Goal: Task Accomplishment & Management: Manage account settings

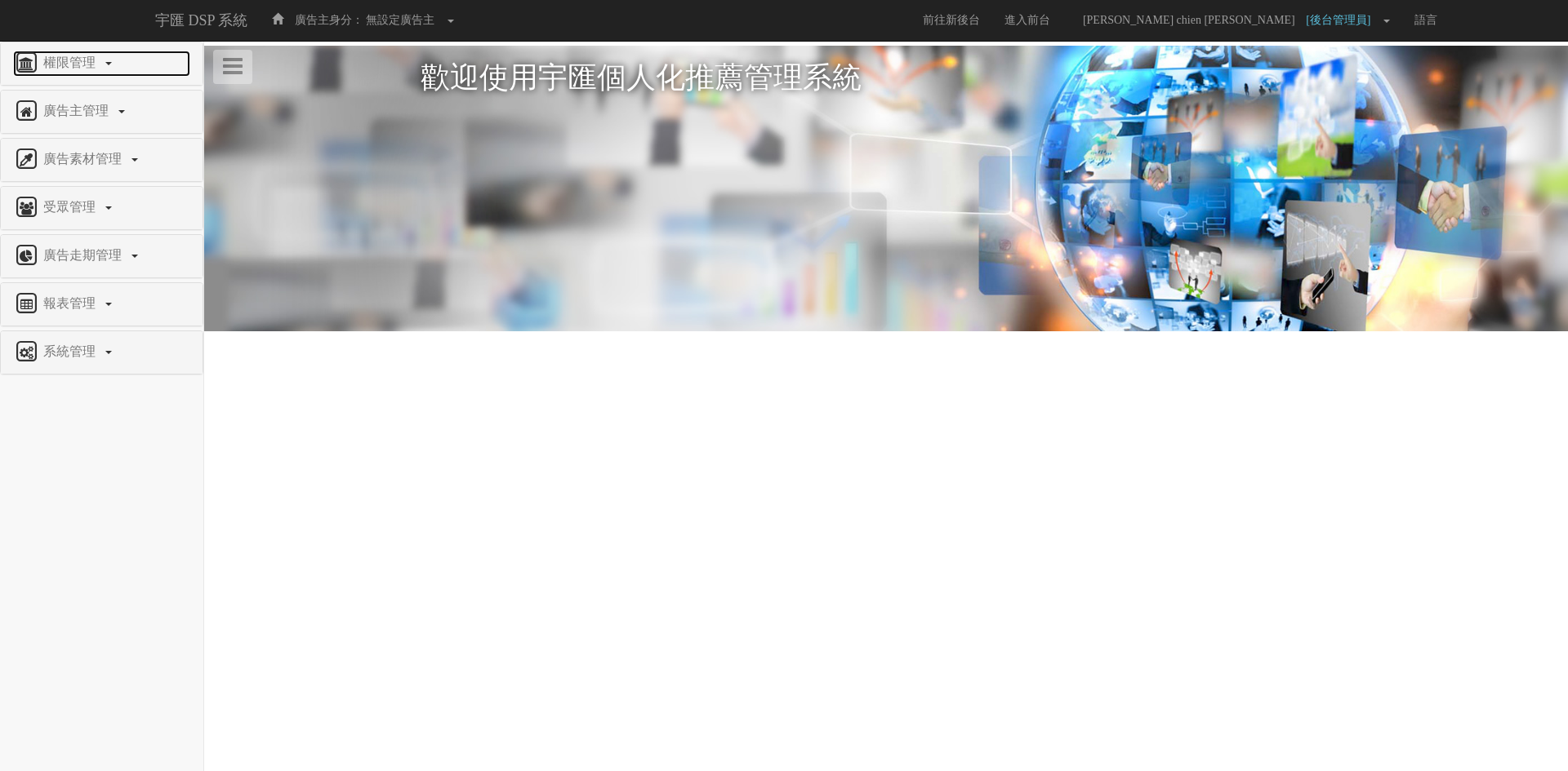
click at [74, 61] on span "權限管理" at bounding box center [71, 62] width 64 height 14
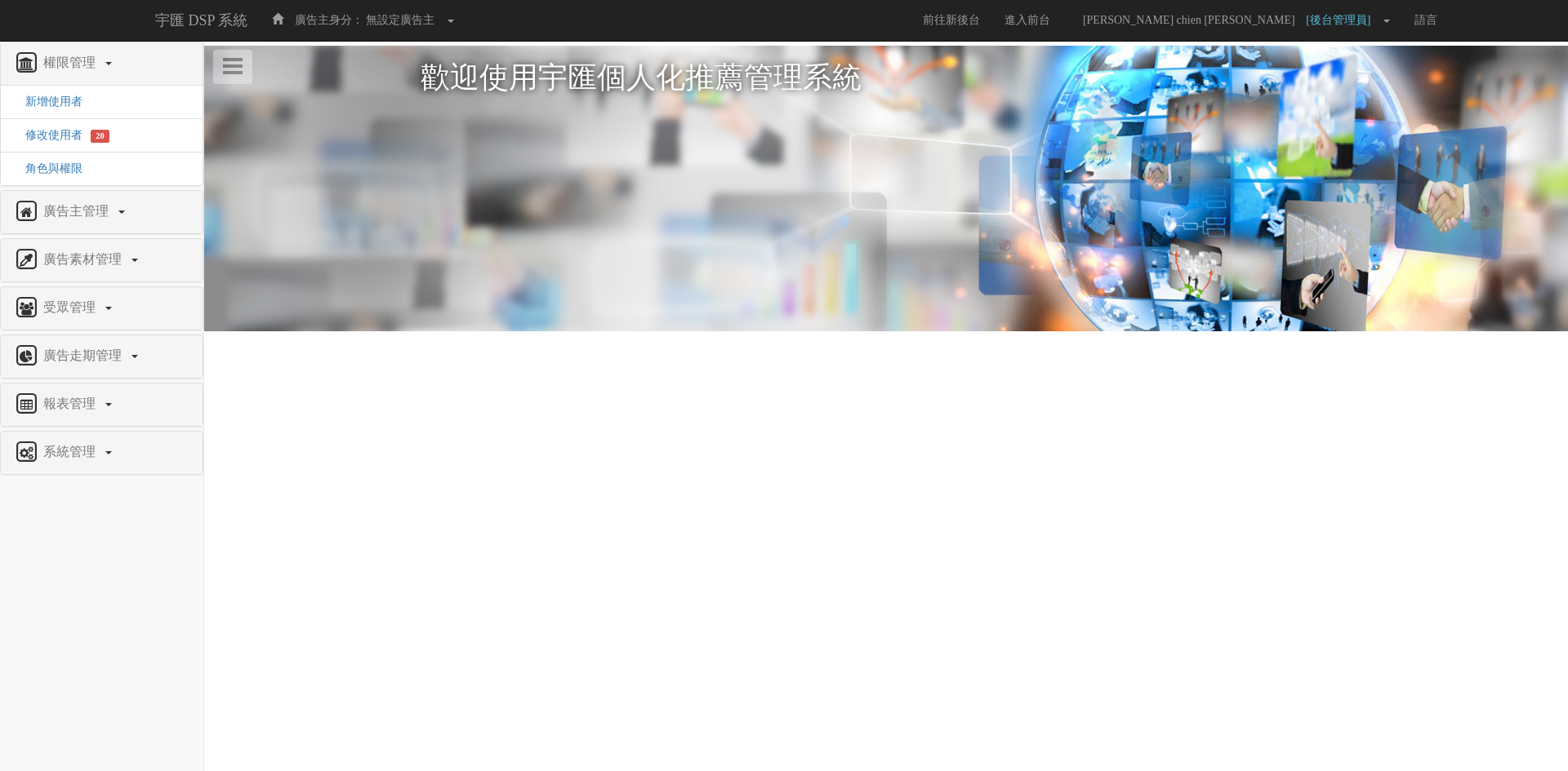
click at [64, 127] on li "修改使用者 20" at bounding box center [101, 135] width 202 height 35
click at [98, 134] on span "20" at bounding box center [100, 136] width 19 height 13
click at [55, 133] on span "修改使用者" at bounding box center [47, 135] width 69 height 12
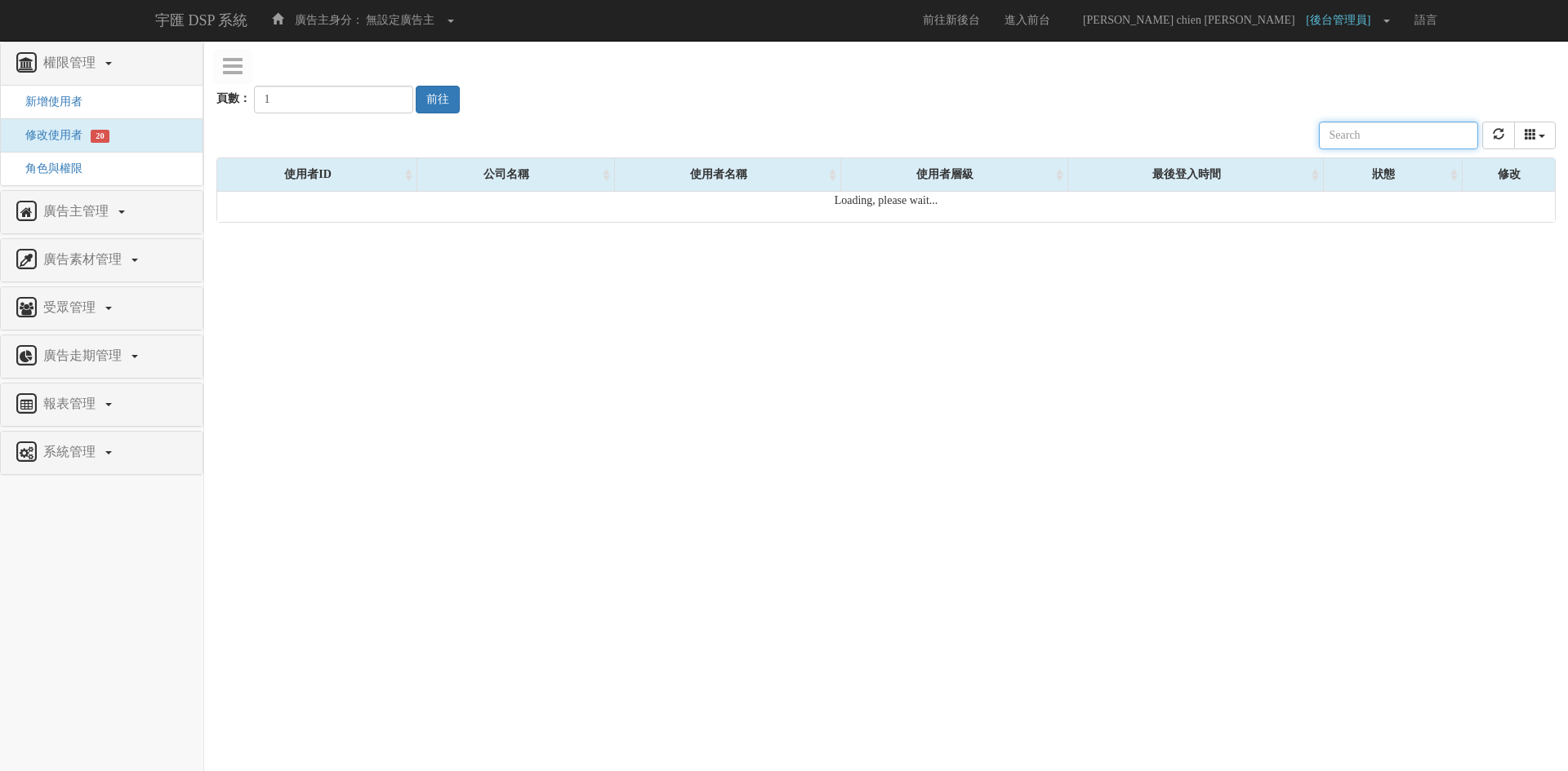
click at [1362, 134] on input "text" at bounding box center [1398, 135] width 159 height 28
paste input "[EMAIL_ADDRESS][DOMAIN_NAME]"
type input "[EMAIL_ADDRESS][DOMAIN_NAME]"
click at [1351, 79] on div "頁數： 1 前往" at bounding box center [885, 84] width 1339 height 61
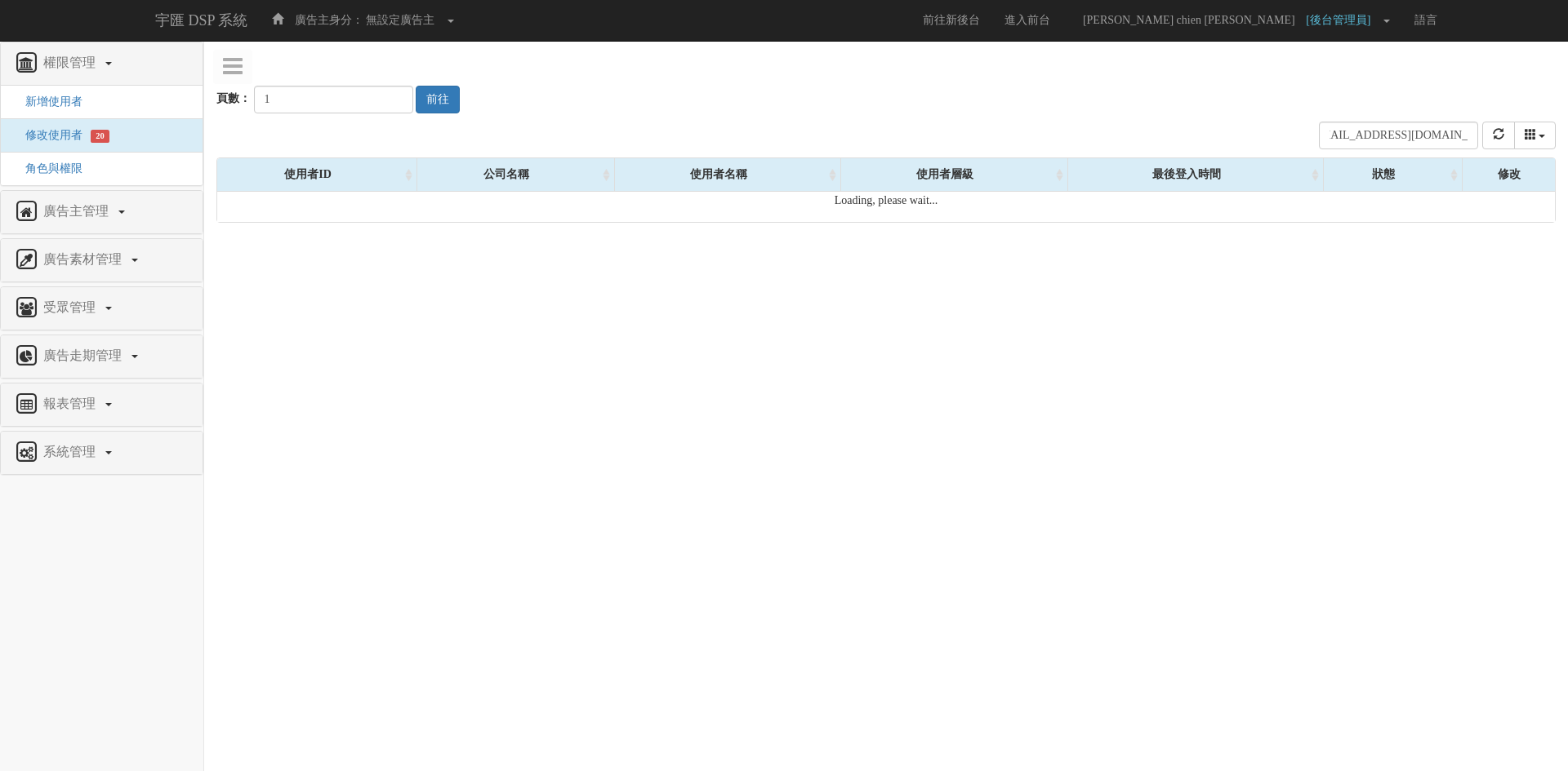
scroll to position [0, 0]
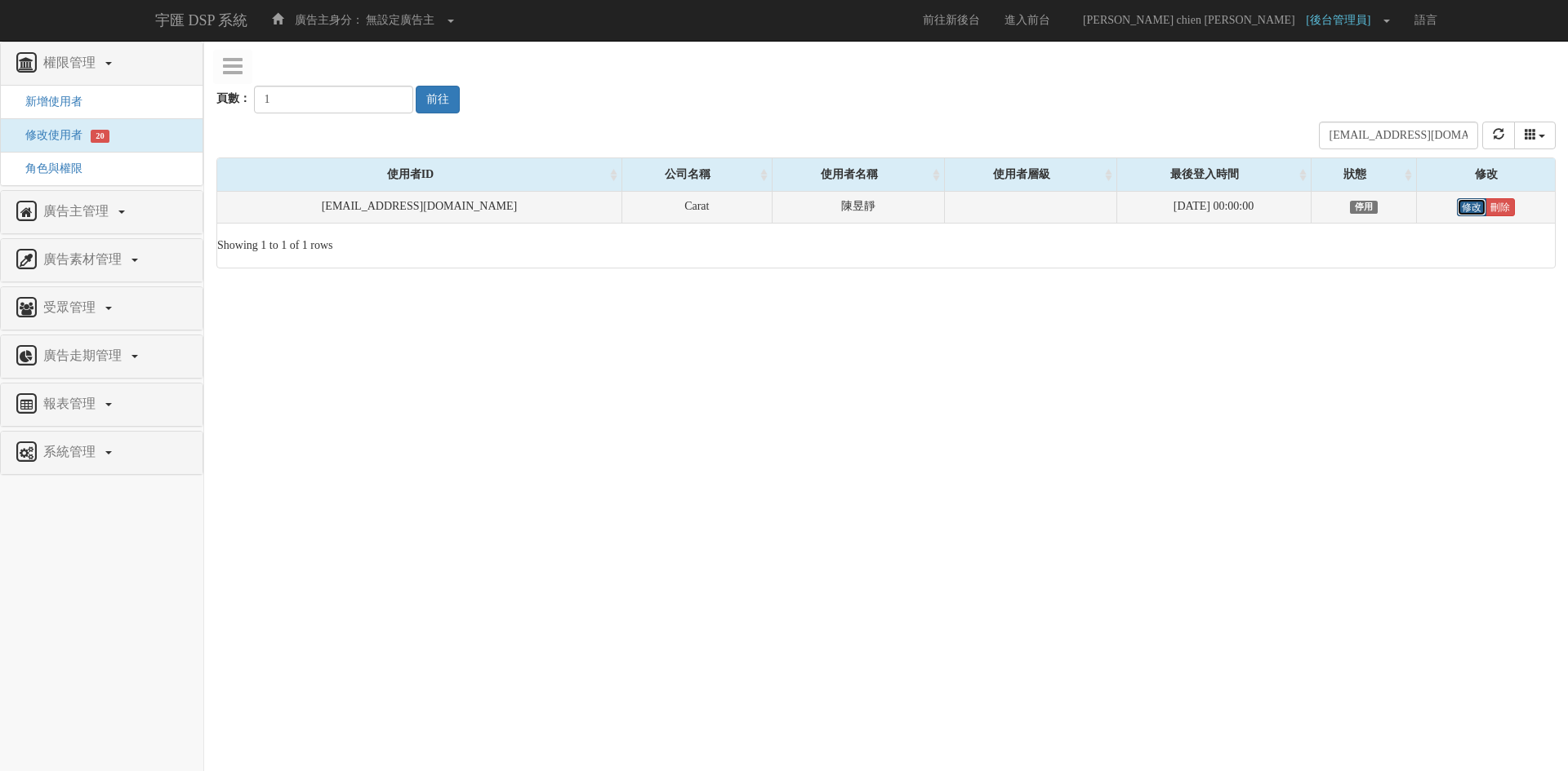
click at [1464, 206] on link "修改" at bounding box center [1471, 207] width 30 height 18
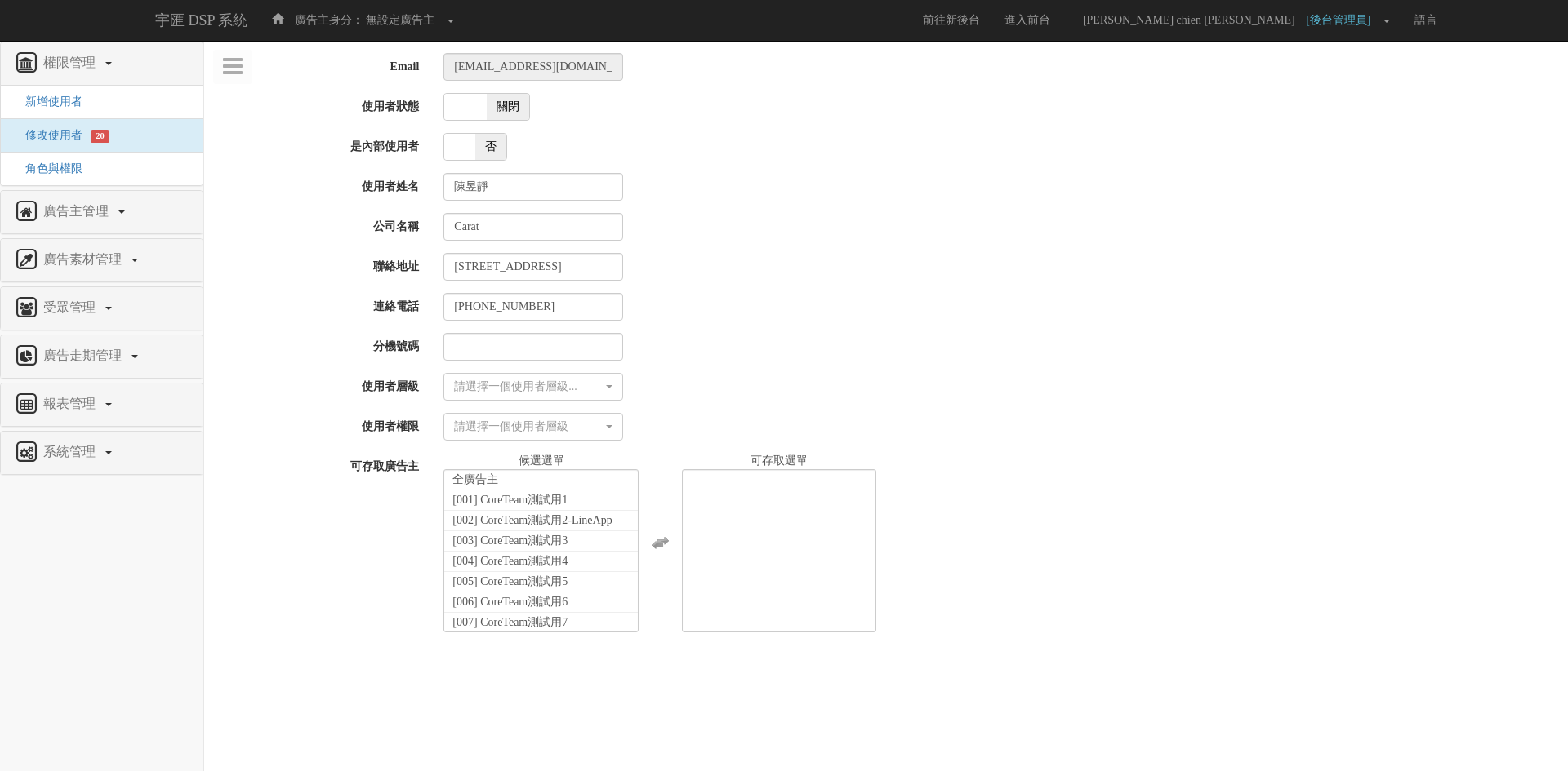
select select
drag, startPoint x: 0, startPoint y: 0, endPoint x: 966, endPoint y: 297, distance: 1010.6
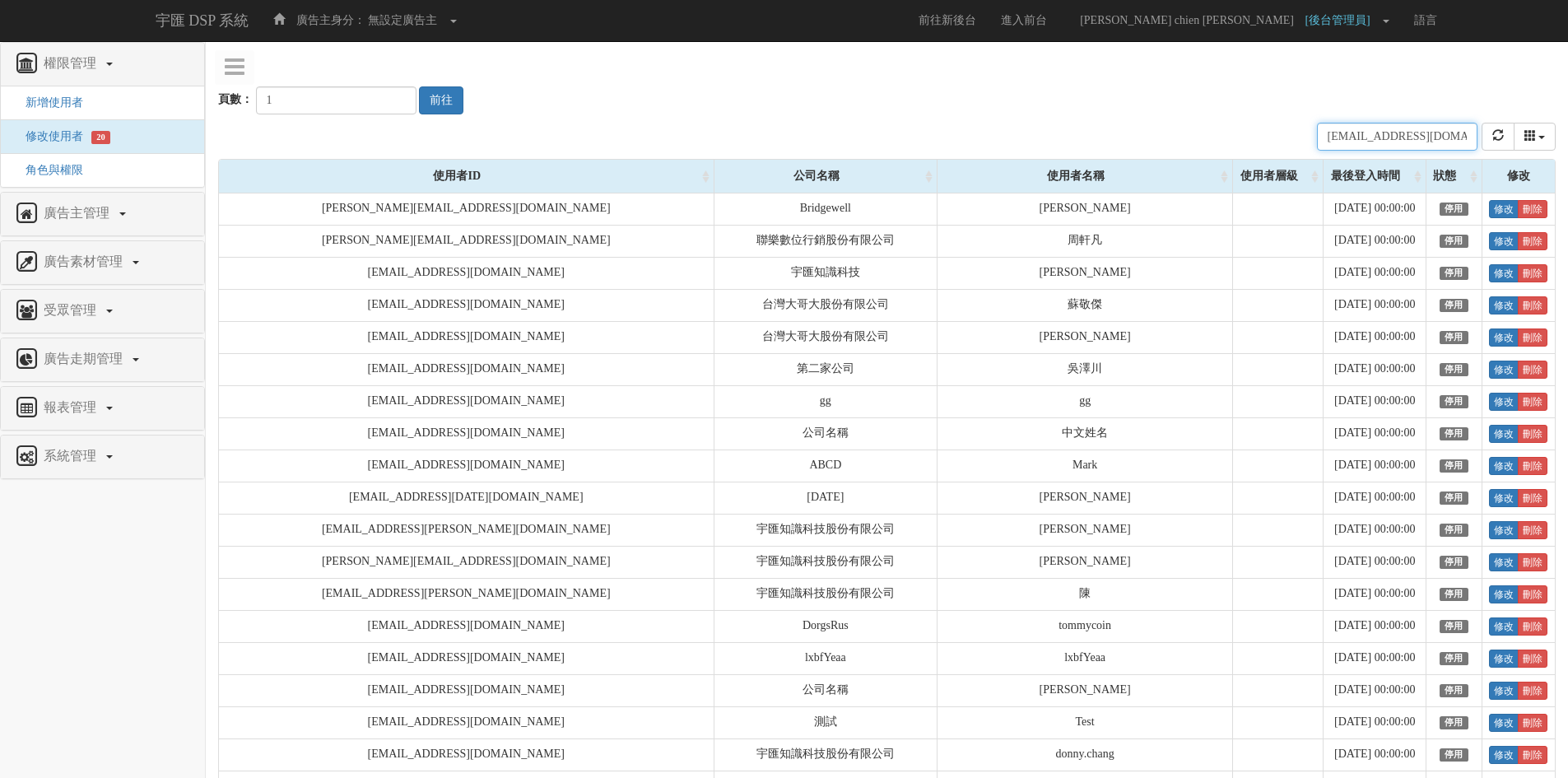
click at [1450, 132] on input "[EMAIL_ADDRESS][DOMAIN_NAME]" at bounding box center [1398, 136] width 160 height 28
paste input "shawn.chiu@bridgewell"
type input "shawn.chiu@bridgewell.com"
click at [1427, 85] on div "頁數： 1 前往" at bounding box center [887, 84] width 1338 height 61
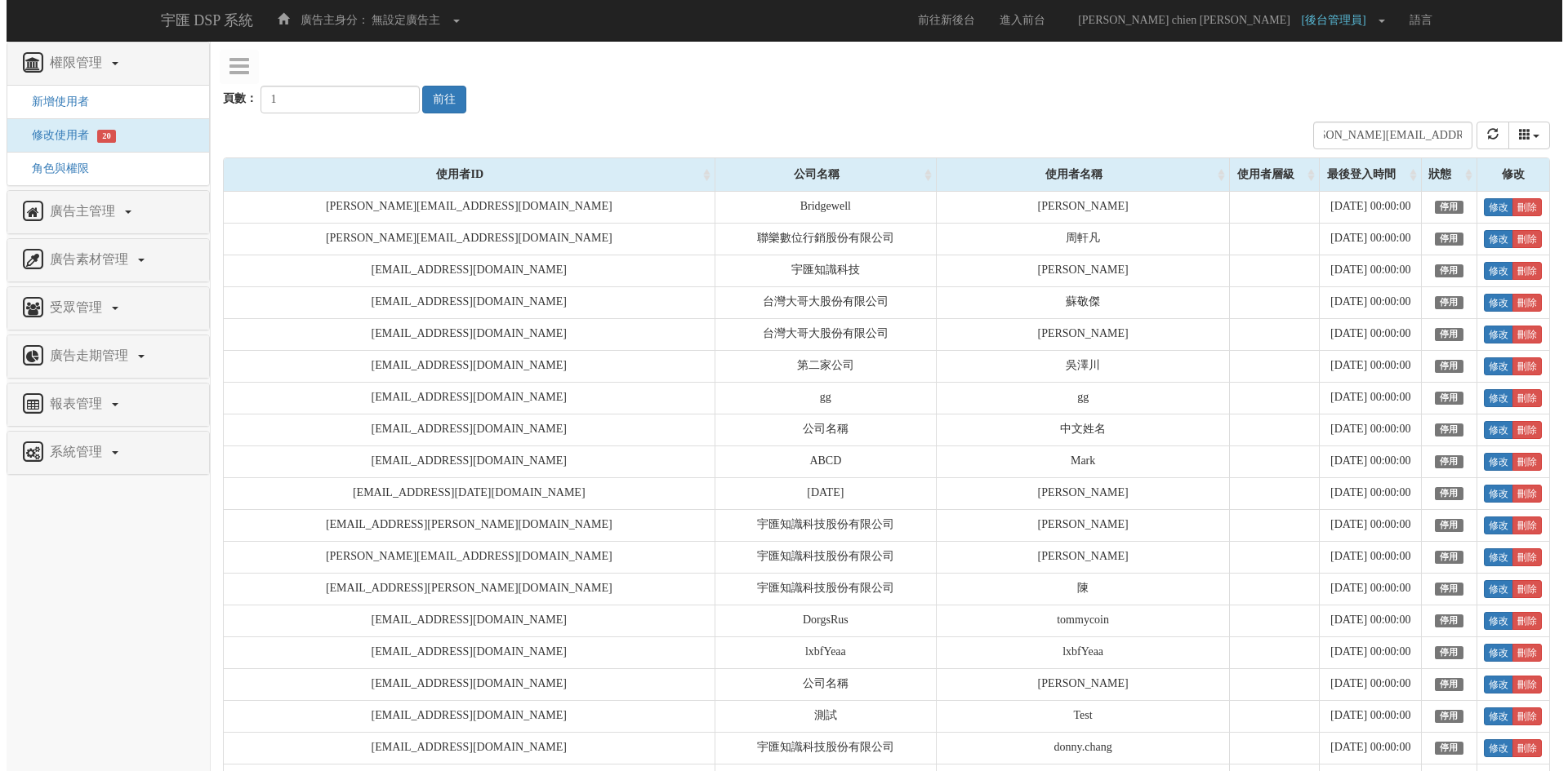
scroll to position [0, 0]
